Goal: Task Accomplishment & Management: Manage account settings

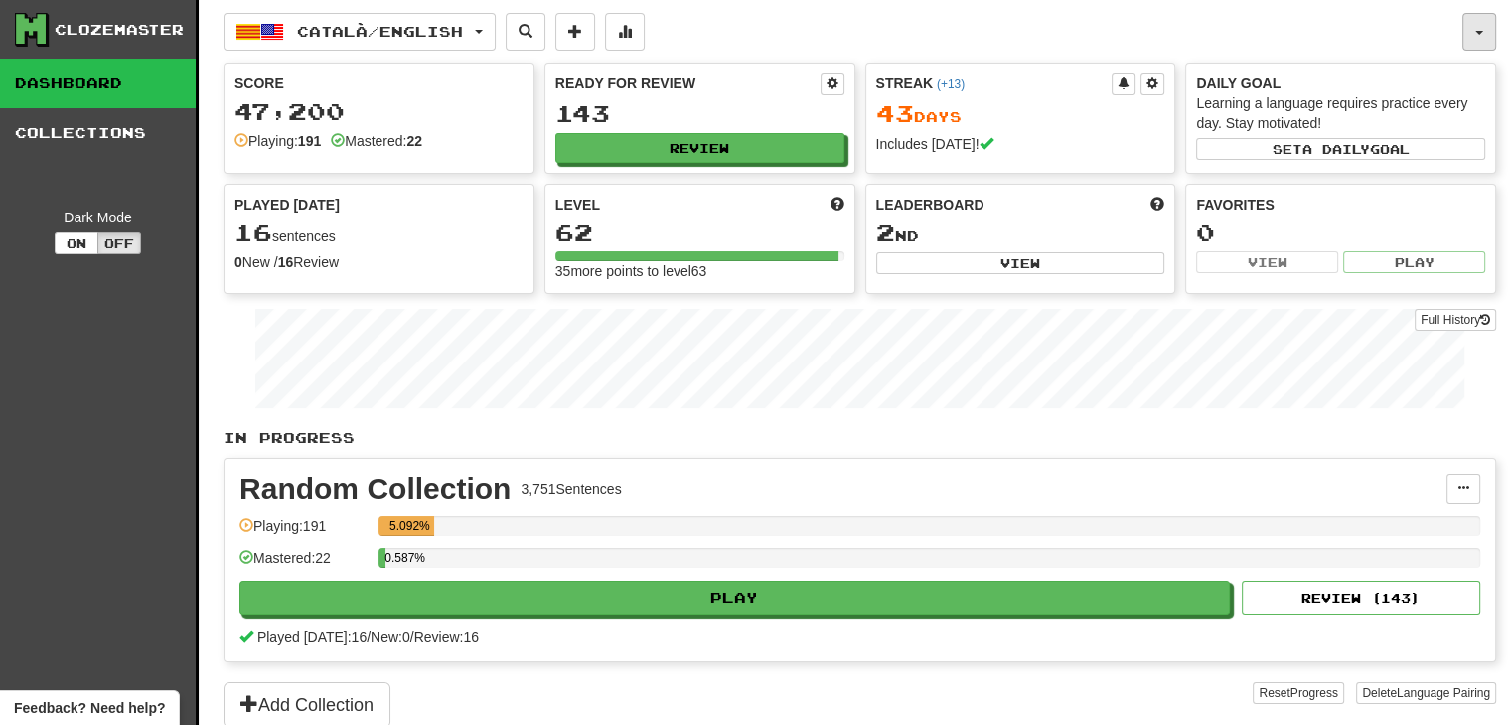
click at [1486, 36] on button "button" at bounding box center [1479, 32] width 34 height 38
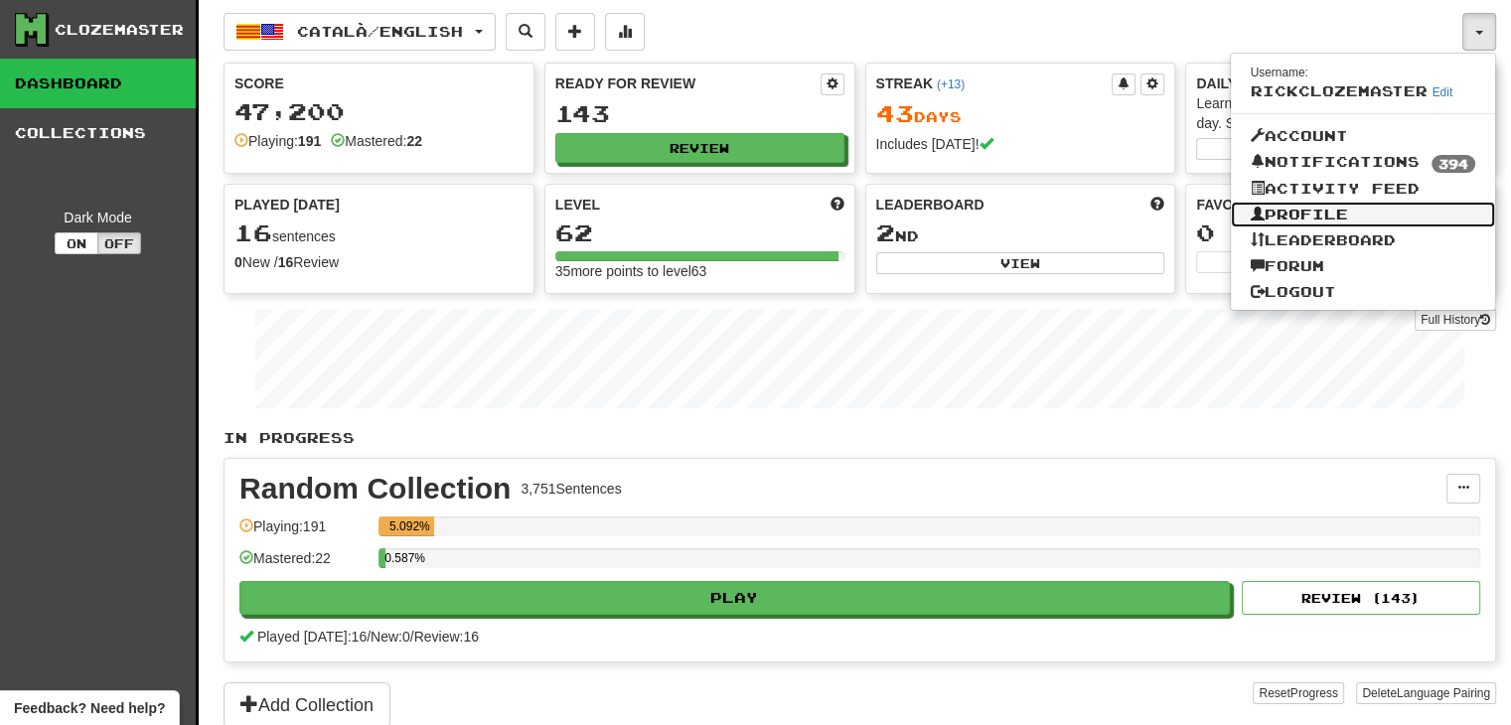
click at [1324, 210] on link "Profile" at bounding box center [1363, 215] width 265 height 26
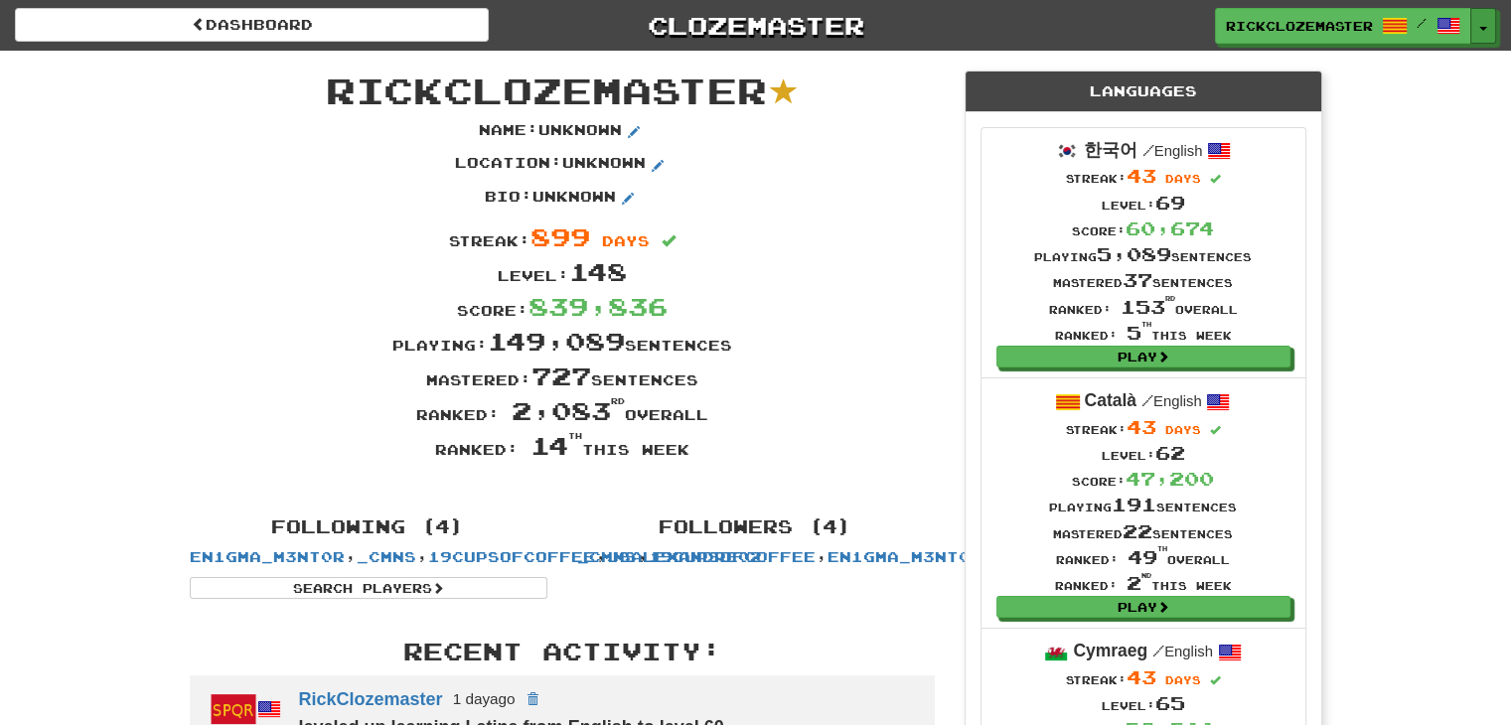
click at [1484, 30] on span "button" at bounding box center [1483, 29] width 8 height 4
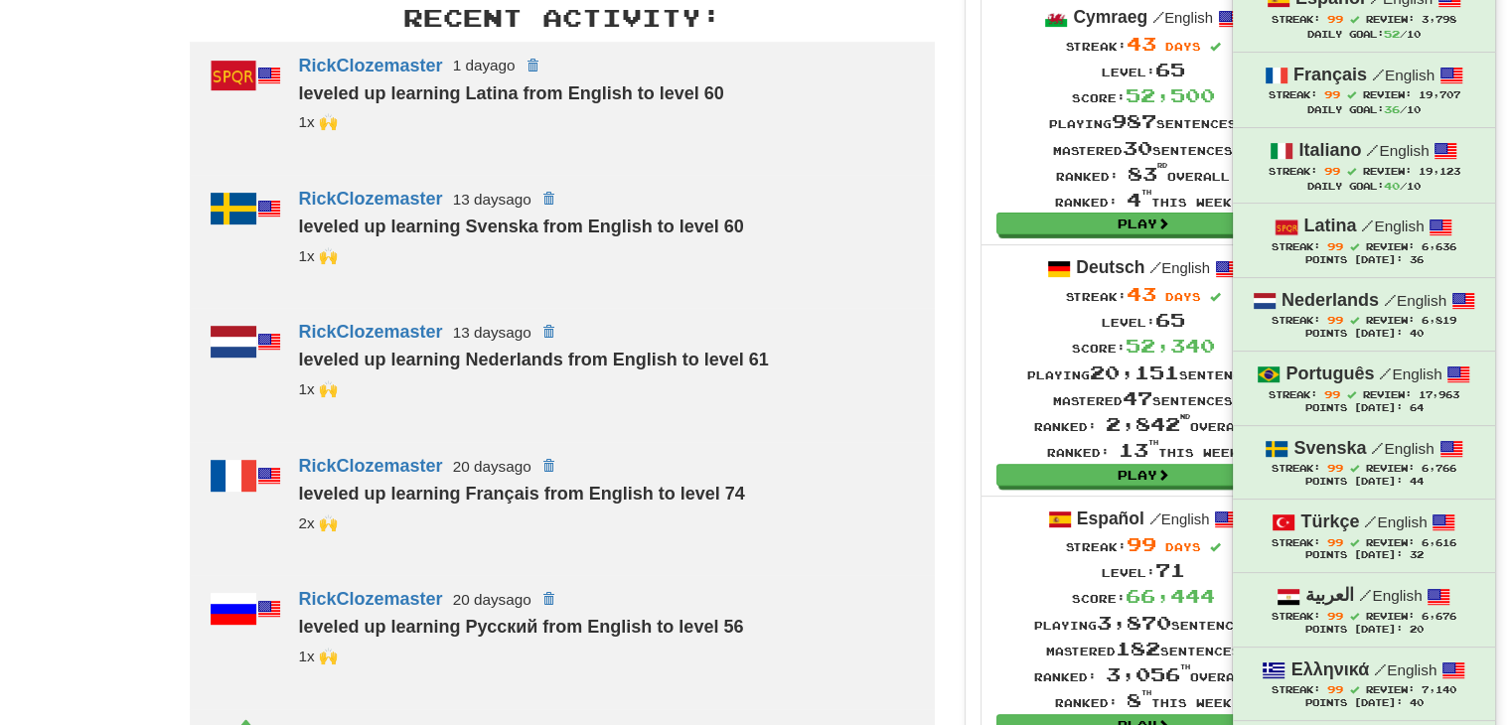
scroll to position [1267, 0]
